Goal: Find specific page/section: Find specific page/section

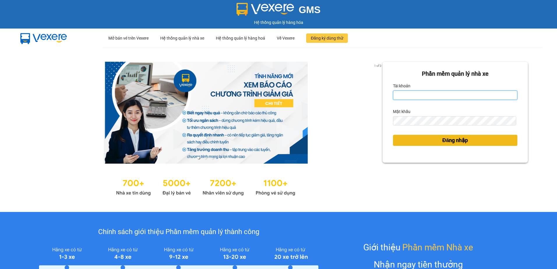
type input "thuyhang.vtp"
click at [421, 140] on button "Đăng nhập" at bounding box center [455, 140] width 124 height 11
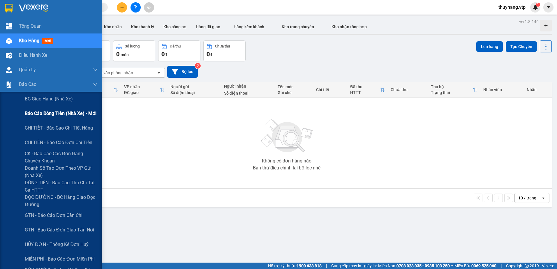
click at [45, 112] on span "Báo cáo dòng tiền (nhà xe) - mới" at bounding box center [61, 113] width 72 height 7
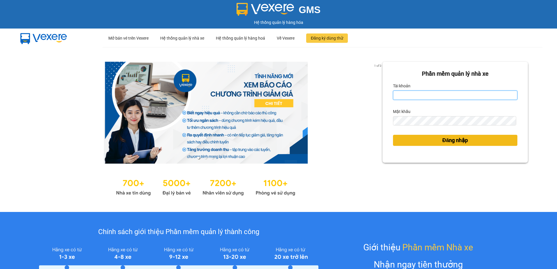
type input "thuyhang.vtp"
click at [447, 143] on span "Đăng nhập" at bounding box center [455, 140] width 26 height 8
